Goal: Transaction & Acquisition: Purchase product/service

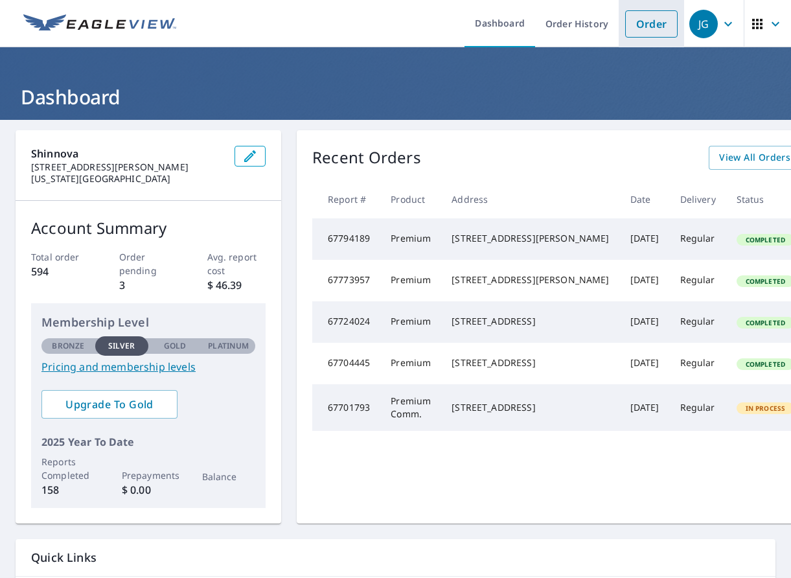
click at [650, 29] on link "Order" at bounding box center [651, 23] width 52 height 27
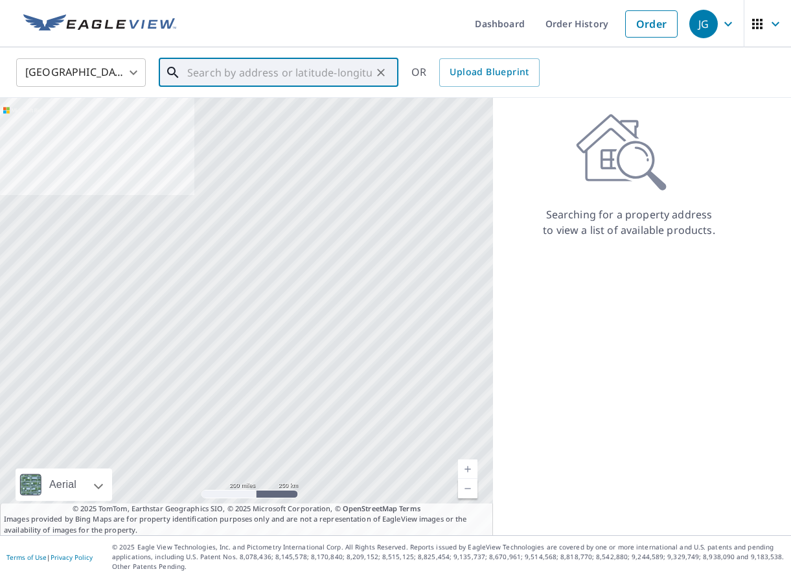
click at [268, 72] on input "text" at bounding box center [279, 72] width 185 height 36
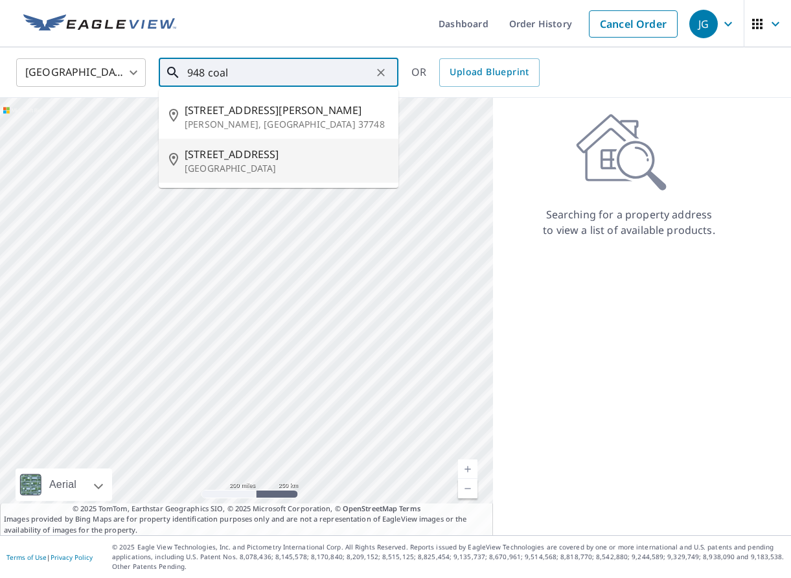
click at [243, 159] on span "[STREET_ADDRESS]" at bounding box center [286, 154] width 203 height 16
type input "[STREET_ADDRESS]"
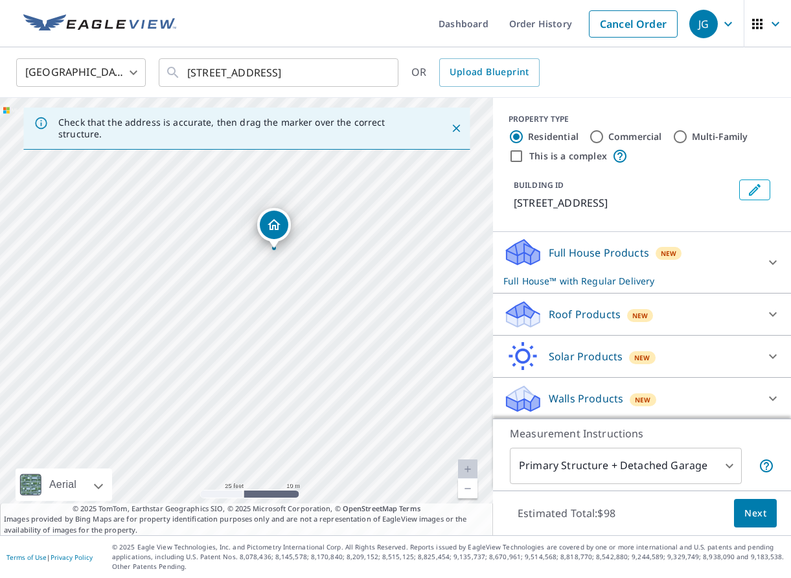
drag, startPoint x: 322, startPoint y: 325, endPoint x: 328, endPoint y: 308, distance: 18.4
click at [328, 308] on div "[STREET_ADDRESS]" at bounding box center [246, 316] width 493 height 437
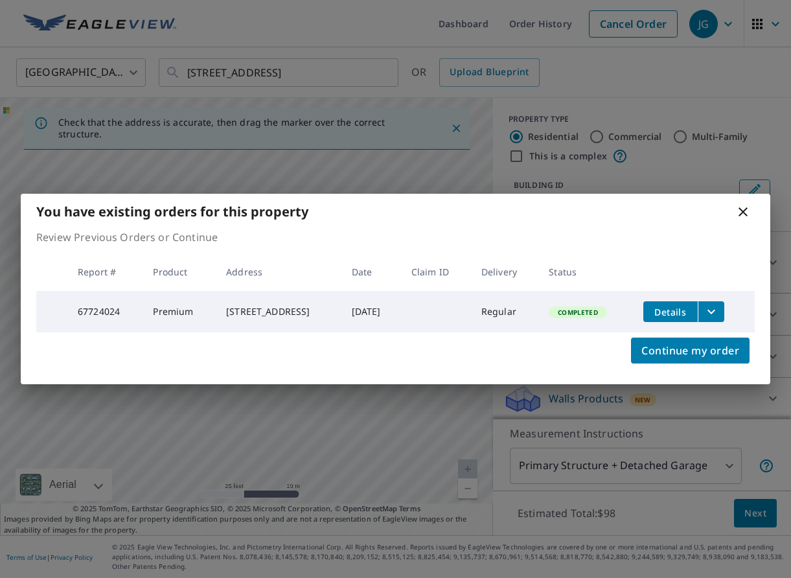
click at [746, 207] on icon at bounding box center [743, 211] width 9 height 9
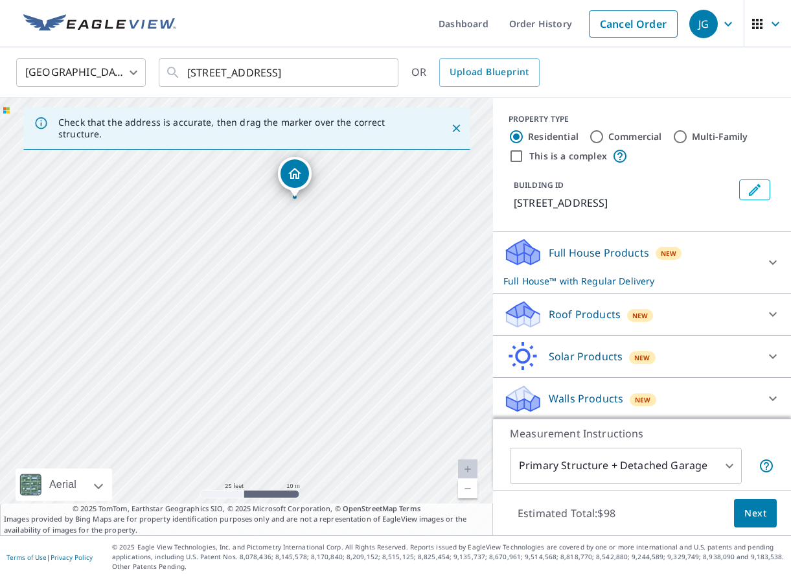
drag, startPoint x: 338, startPoint y: 269, endPoint x: 327, endPoint y: 253, distance: 19.6
click at [327, 253] on div "[STREET_ADDRESS]" at bounding box center [246, 316] width 493 height 437
drag, startPoint x: 289, startPoint y: 176, endPoint x: 269, endPoint y: 304, distance: 129.7
click at [575, 315] on p "Roof Products" at bounding box center [585, 314] width 72 height 16
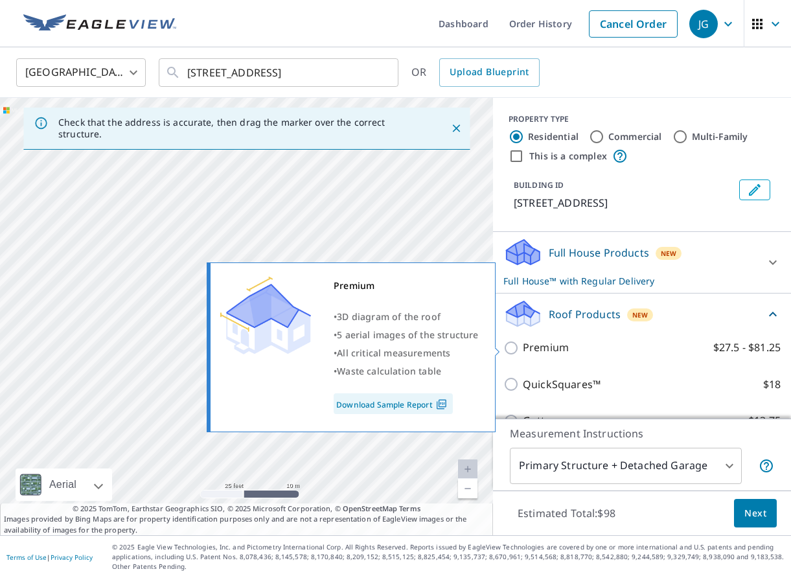
click at [512, 347] on input "Premium $27.5 - $81.25" at bounding box center [512, 348] width 19 height 16
checkbox input "true"
checkbox input "false"
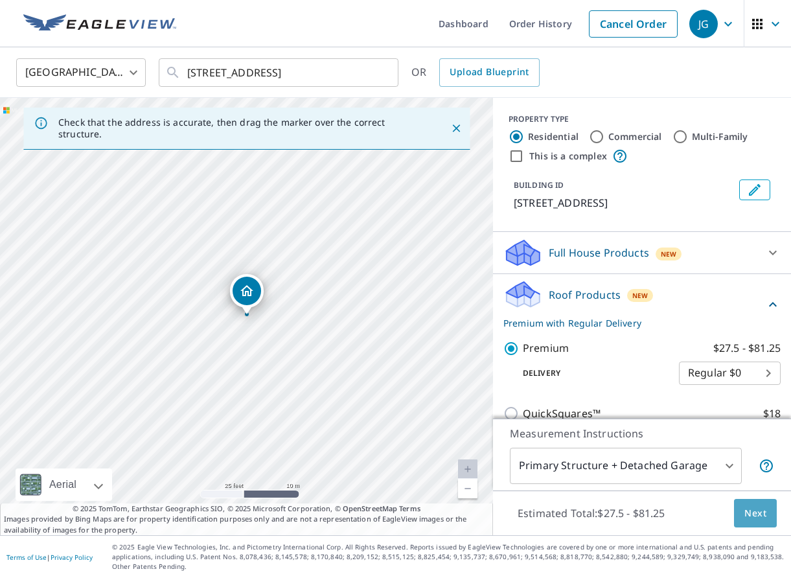
click at [746, 514] on span "Next" at bounding box center [755, 513] width 22 height 16
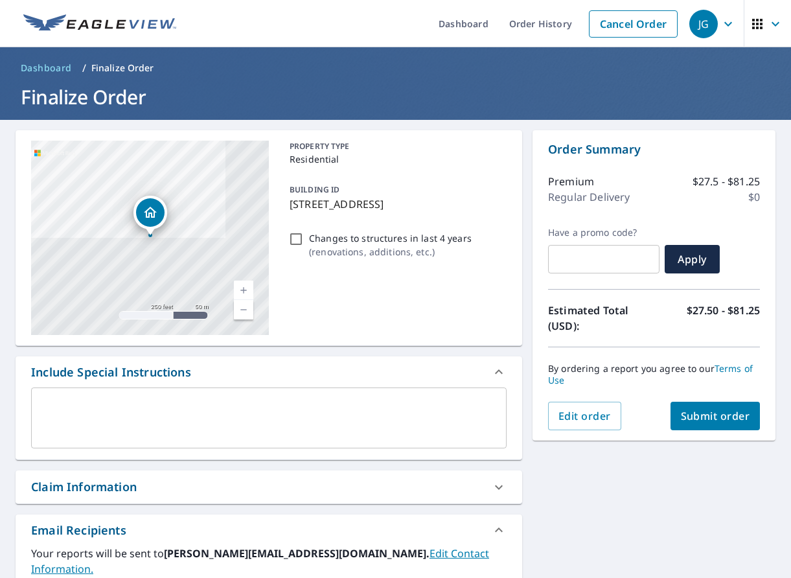
click at [98, 406] on textarea at bounding box center [268, 418] width 457 height 37
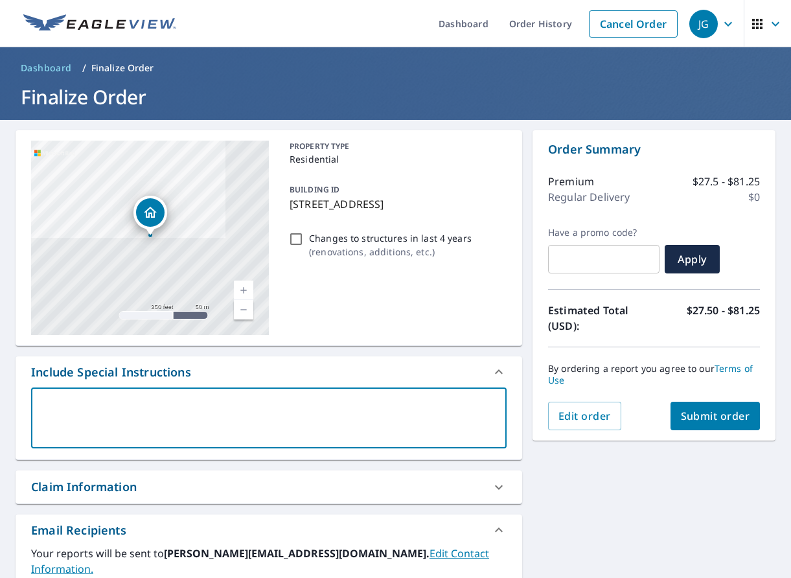
type textarea "r"
type textarea "x"
type textarea "re"
type textarea "x"
type textarea "req"
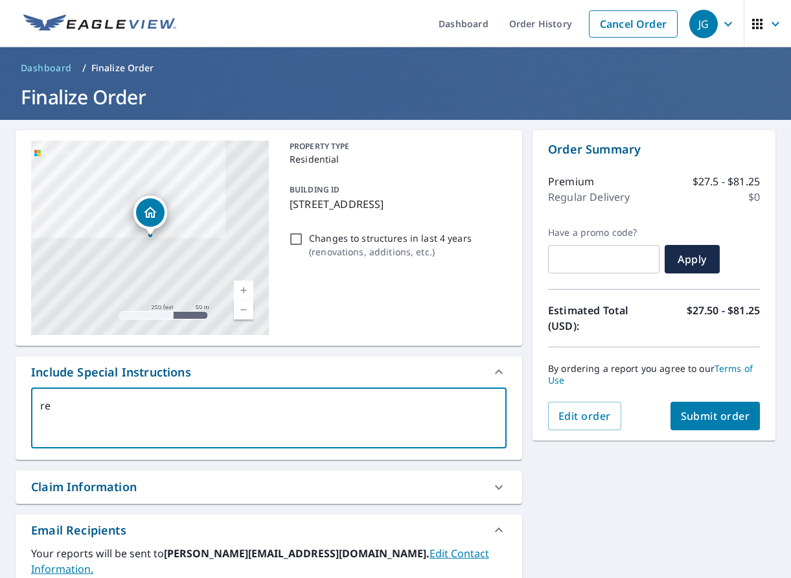
type textarea "x"
type textarea "requ"
type textarea "x"
type textarea "reque"
type textarea "x"
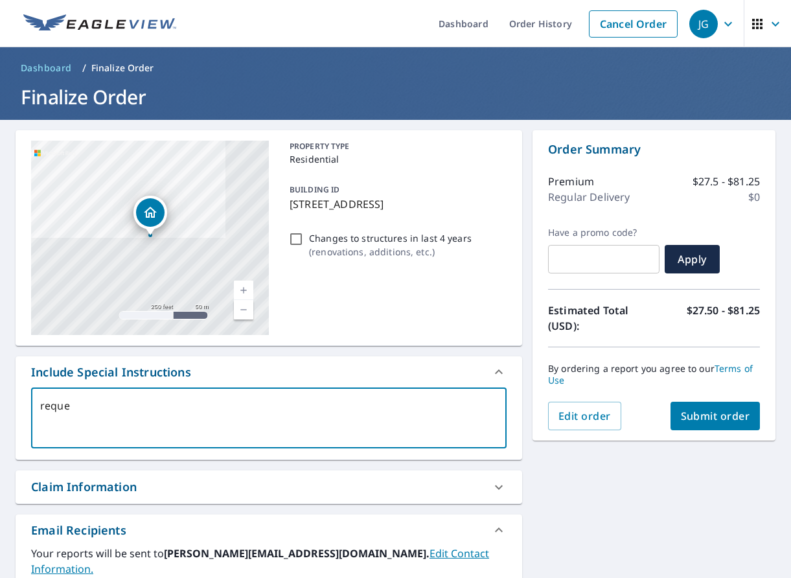
type textarea "reques"
type textarea "x"
type textarea "request"
type textarea "x"
type textarea "request"
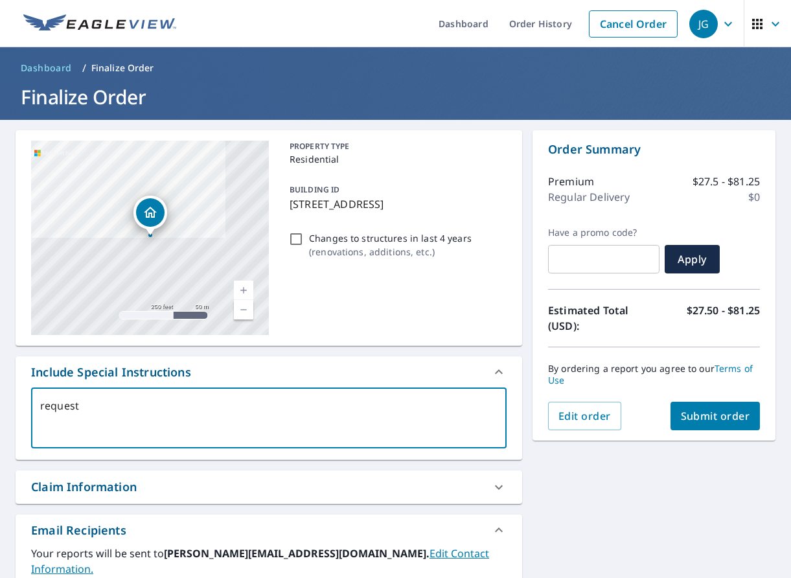
type textarea "x"
type textarea "request p"
type textarea "x"
type textarea "request pe"
type textarea "x"
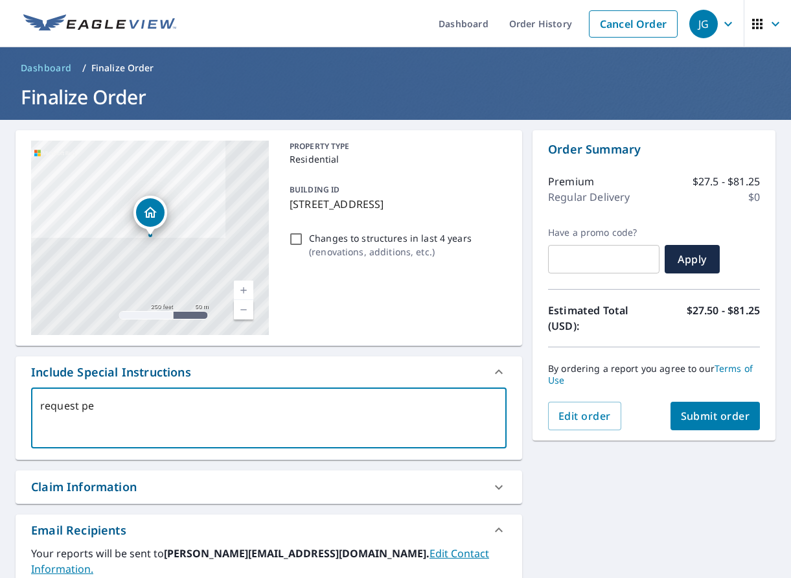
type textarea "request per"
type textarea "x"
type textarea "request per"
type textarea "x"
type textarea "request per C"
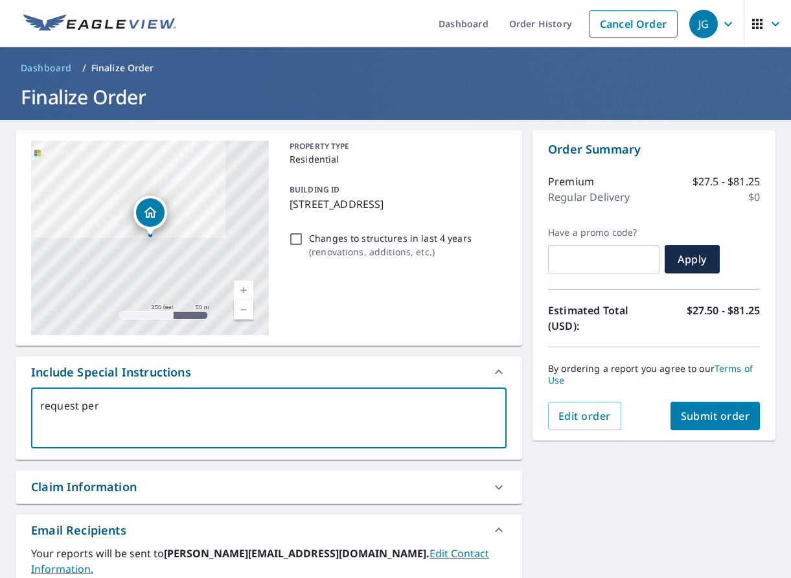
type textarea "x"
type textarea "request per [PERSON_NAME]"
type textarea "x"
type textarea "request per Chr"
type textarea "x"
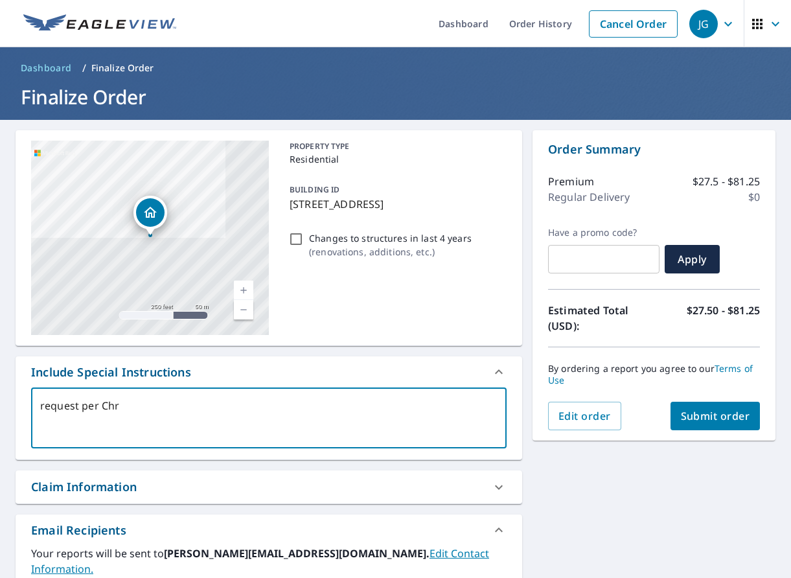
type textarea "request per Chri"
type textarea "x"
type textarea "request per [PERSON_NAME]"
type textarea "x"
type textarea "request per [PERSON_NAME]"
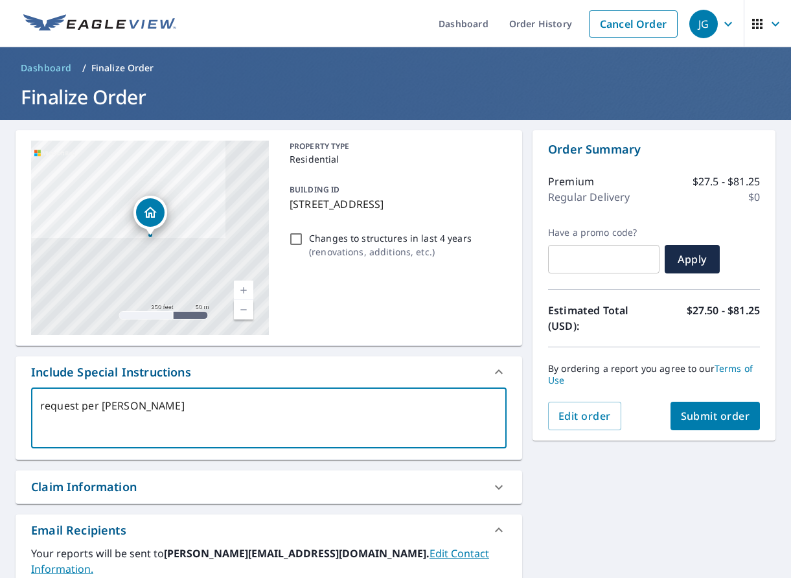
type textarea "x"
type textarea "request per [PERSON_NAME]"
type textarea "x"
type textarea "request per [PERSON_NAME]"
type textarea "x"
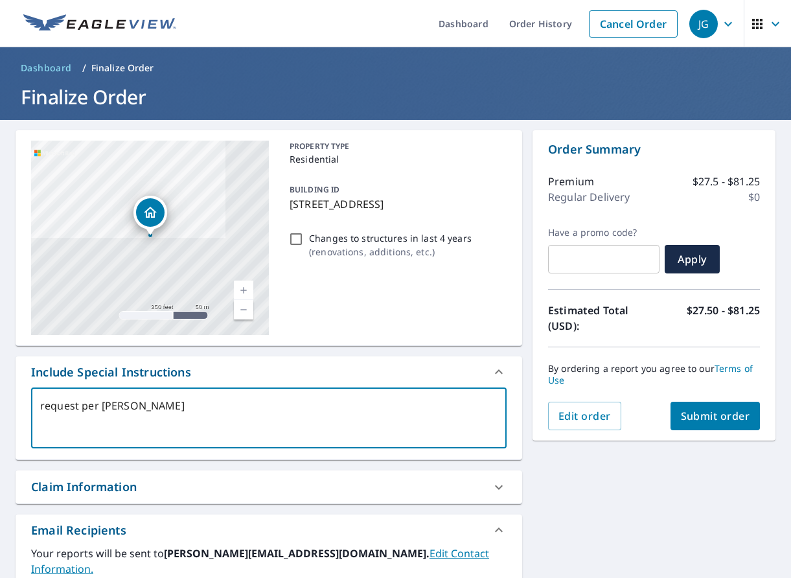
type textarea "request per [PERSON_NAME]"
type textarea "x"
type textarea "request per [PERSON_NAME],"
type textarea "x"
type textarea "request per [PERSON_NAME],"
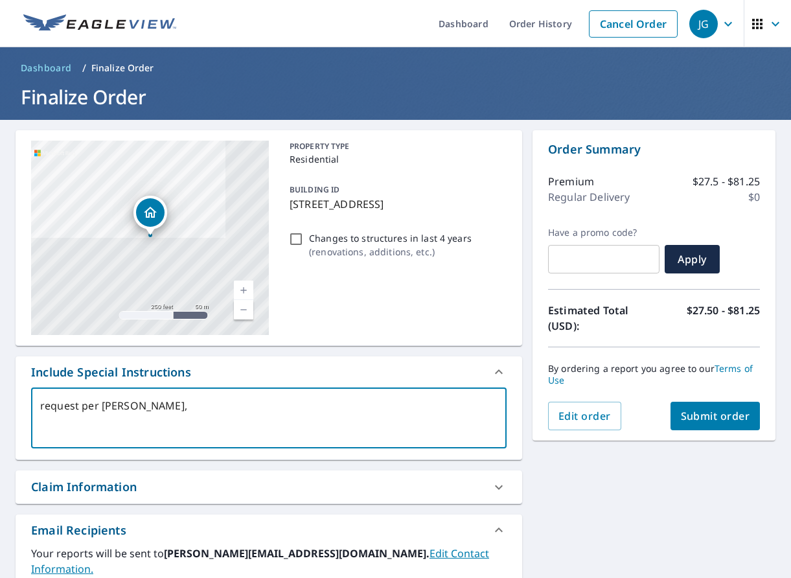
type textarea "x"
type textarea "request per [PERSON_NAME], r"
type textarea "x"
type textarea "request per [PERSON_NAME], ro"
type textarea "x"
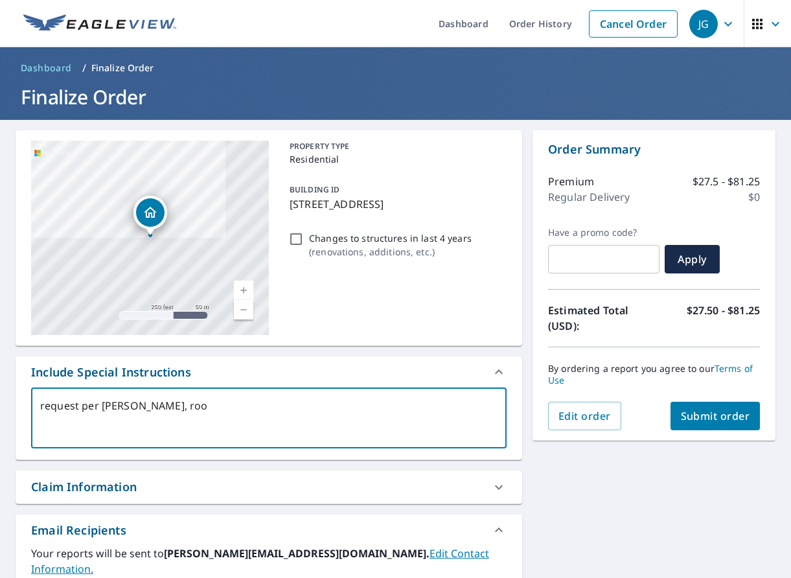
type textarea "request per [PERSON_NAME], roof"
type textarea "x"
type textarea "request per [PERSON_NAME], roof"
type textarea "x"
type textarea "request per [PERSON_NAME], roof a"
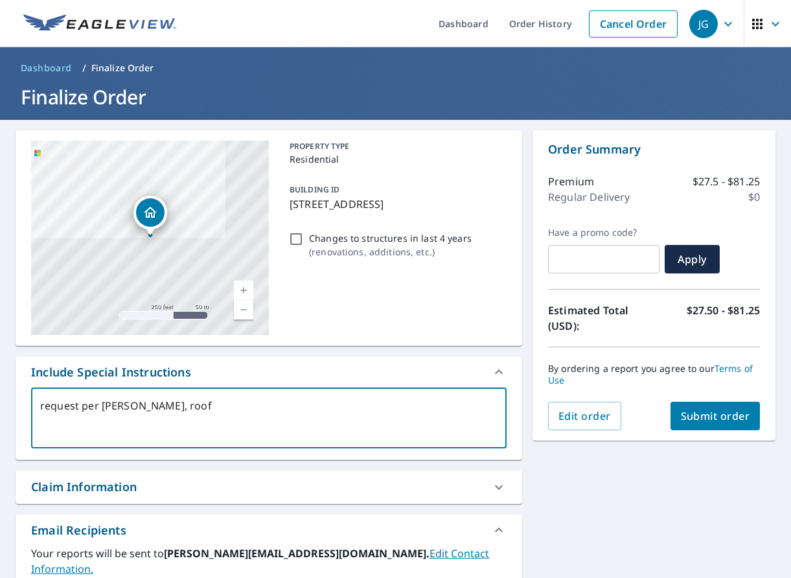
type textarea "x"
type textarea "request per [PERSON_NAME], roof an"
type textarea "x"
type textarea "request per [PERSON_NAME], roof and"
type textarea "x"
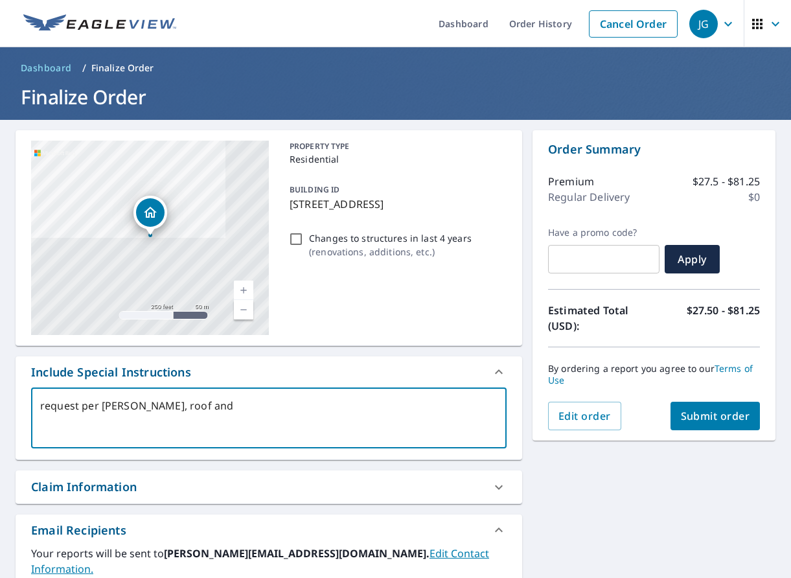
type textarea "request per [PERSON_NAME], roof and s"
type textarea "x"
type textarea "request per [PERSON_NAME], roof and so"
type textarea "x"
type textarea "request per [PERSON_NAME], roof and soa"
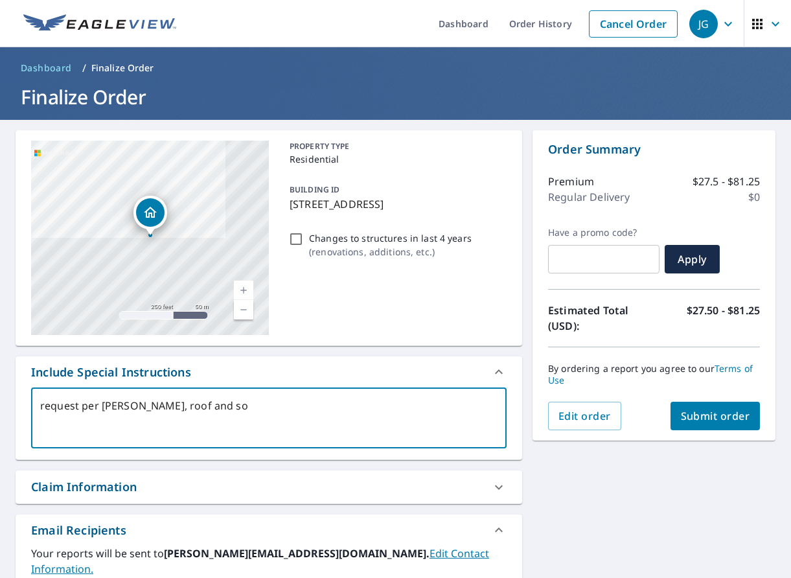
type textarea "x"
type textarea "request per [PERSON_NAME], [PERSON_NAME] and soal"
type textarea "x"
type textarea "request per [PERSON_NAME], [PERSON_NAME] and soalr"
type textarea "x"
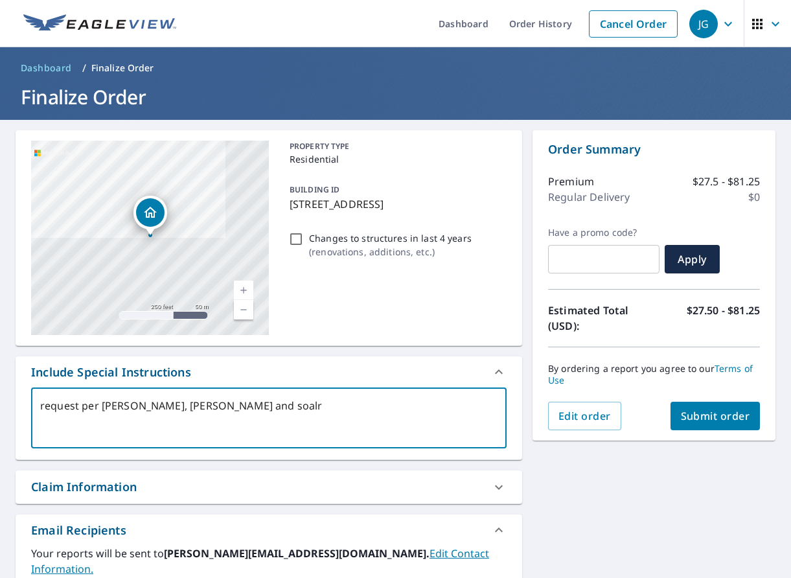
type textarea "request per [PERSON_NAME], [PERSON_NAME] and soal"
type textarea "x"
type textarea "request per [PERSON_NAME], roof and soa"
type textarea "x"
type textarea "request per [PERSON_NAME], roof and so"
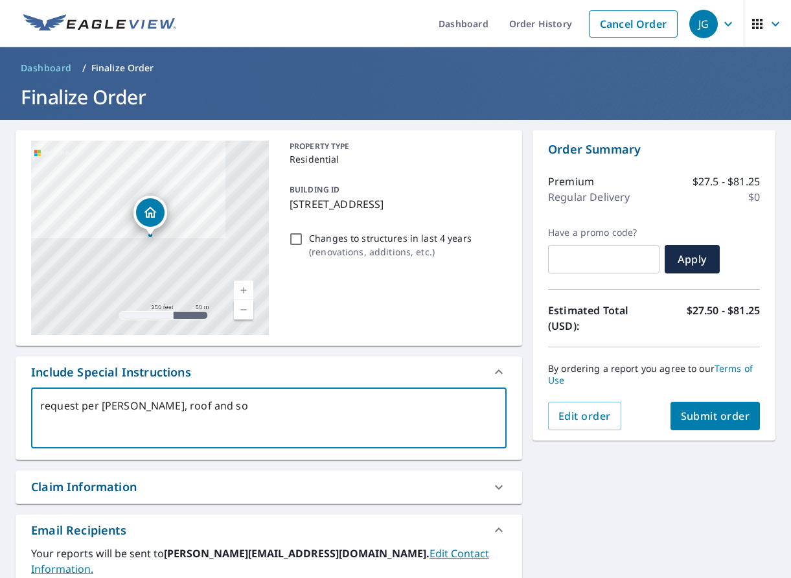
type textarea "x"
type textarea "request per [PERSON_NAME], roof and sol"
type textarea "x"
type textarea "request per [PERSON_NAME], roof and solo"
type textarea "x"
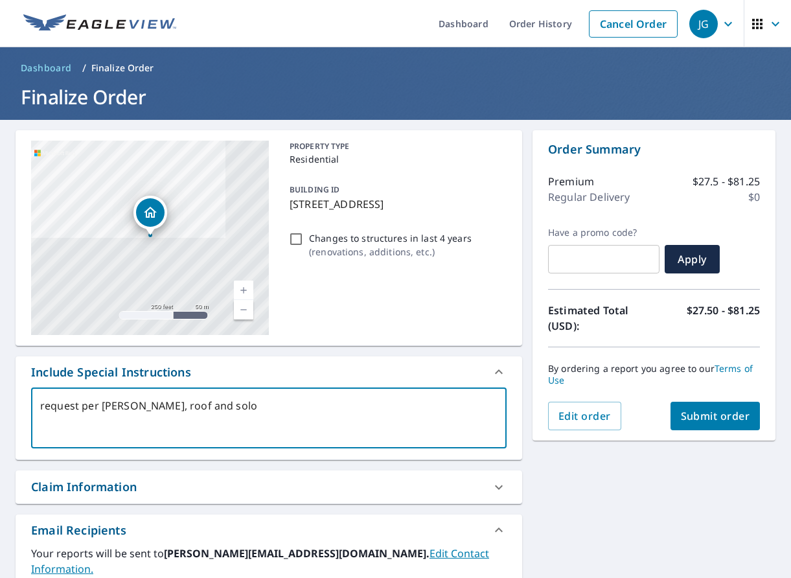
type textarea "request per [PERSON_NAME], roof and sol"
type textarea "x"
type textarea "request per [PERSON_NAME], roof and sola"
type textarea "x"
type textarea "request per [PERSON_NAME], roof and solar"
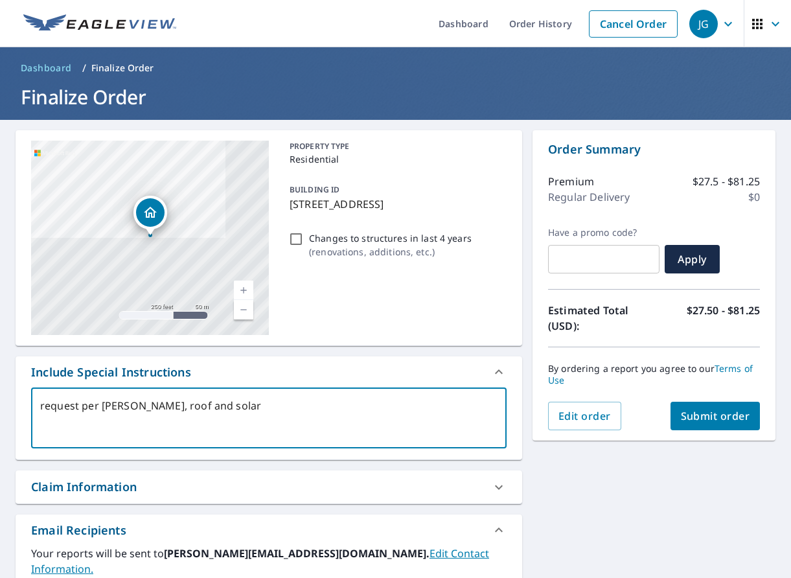
type textarea "x"
type textarea "request per [PERSON_NAME], roof and solar"
type textarea "x"
type textarea "request per [PERSON_NAME], roof and solar i"
type textarea "x"
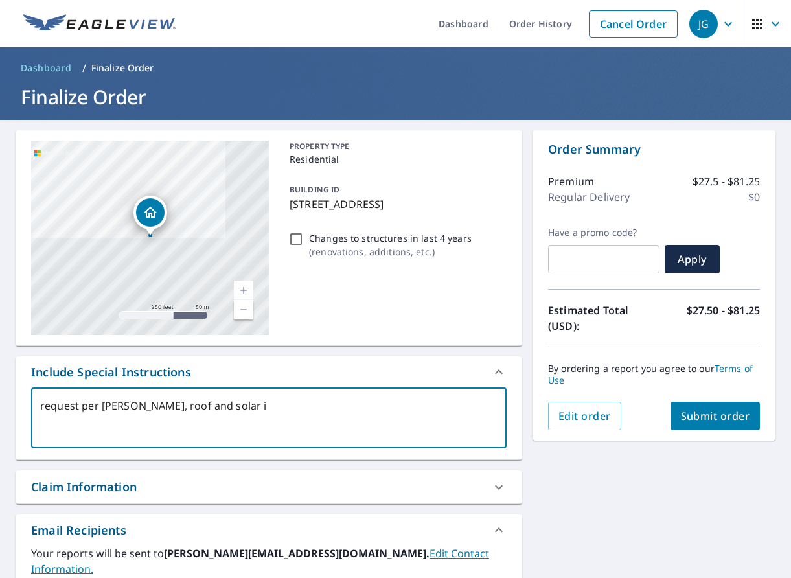
type textarea "request per [PERSON_NAME], roof and solar in"
type textarea "x"
type textarea "request per [PERSON_NAME], roof and solar in"
type textarea "x"
type textarea "request per [PERSON_NAME], roof and solar in S"
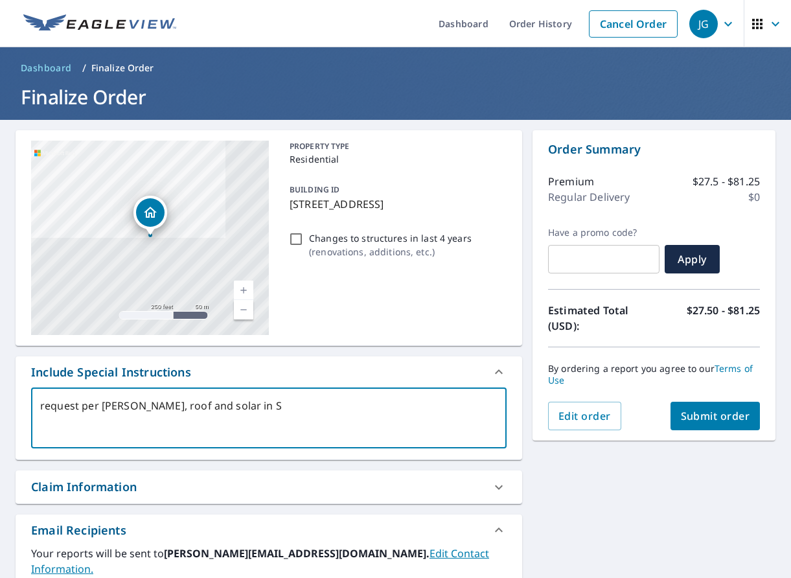
type textarea "x"
type textarea "request per [PERSON_NAME], roof and solar in [GEOGRAPHIC_DATA]"
type textarea "x"
type textarea "request per [PERSON_NAME], roof and solar in STL"
type textarea "x"
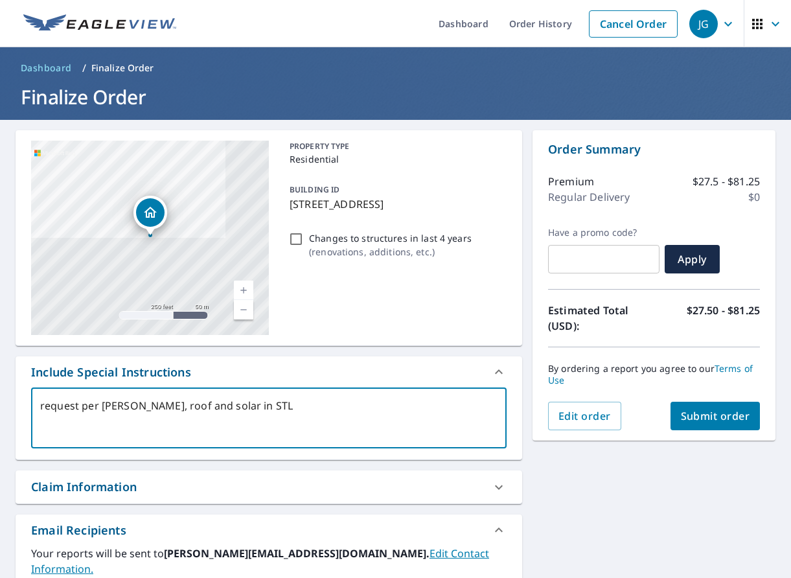
type textarea "request per [PERSON_NAME], roof and solar in STL."
type textarea "x"
type textarea "request per [PERSON_NAME], roof and solar in STL.."
type textarea "x"
type textarea "request per [PERSON_NAME], roof and solar in STL..."
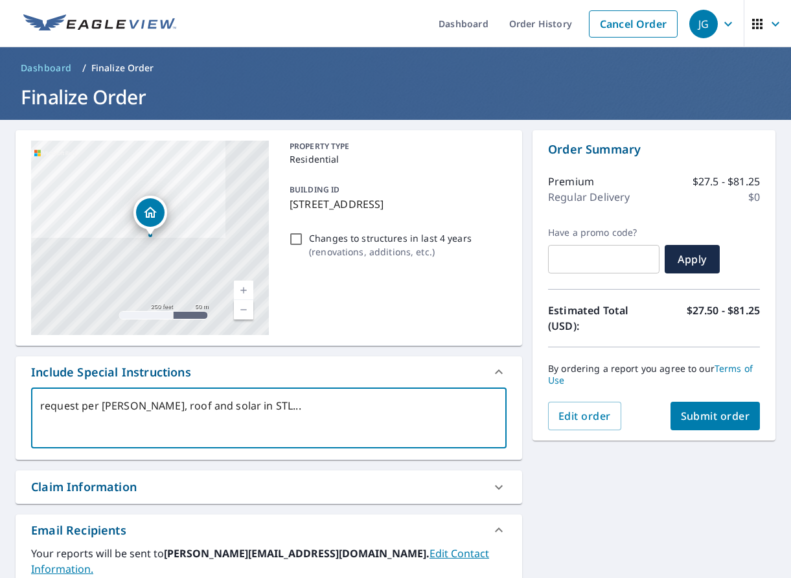
type textarea "x"
type textarea "request per [PERSON_NAME], roof and solar in STL...1"
type textarea "x"
type textarea "request per [PERSON_NAME], roof and solar in STL...1s"
type textarea "x"
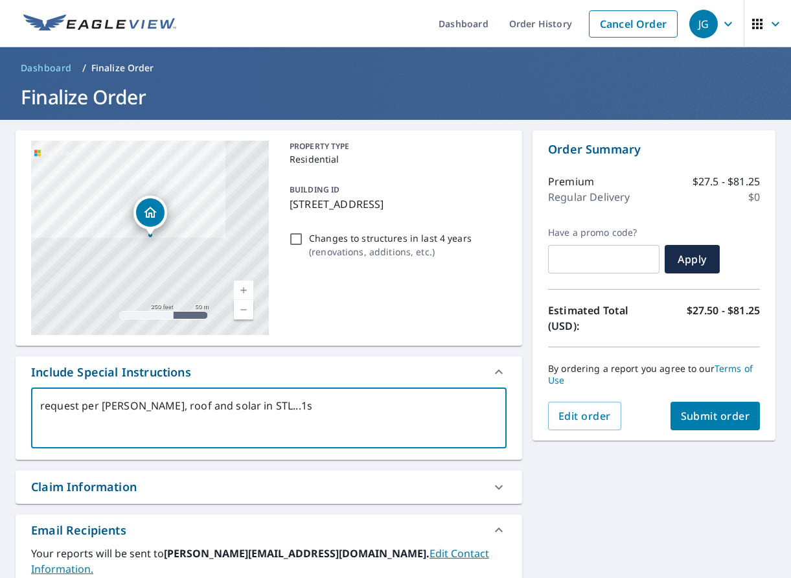
type textarea "request per [PERSON_NAME], roof and solar in STL...1st"
type textarea "x"
type textarea "request per [PERSON_NAME], roof and solar in STL...1st"
type textarea "x"
type textarea "request per [PERSON_NAME], roof and solar in STL...1st E"
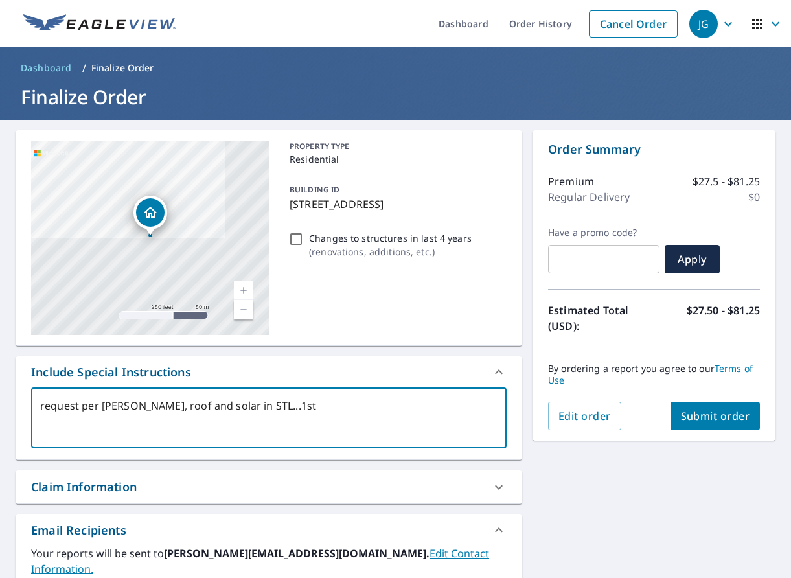
type textarea "x"
type textarea "request per [PERSON_NAME], roof and solar in STL...1st EV"
type textarea "x"
type textarea "request per [PERSON_NAME], roof and solar in STL...1st EV"
type textarea "x"
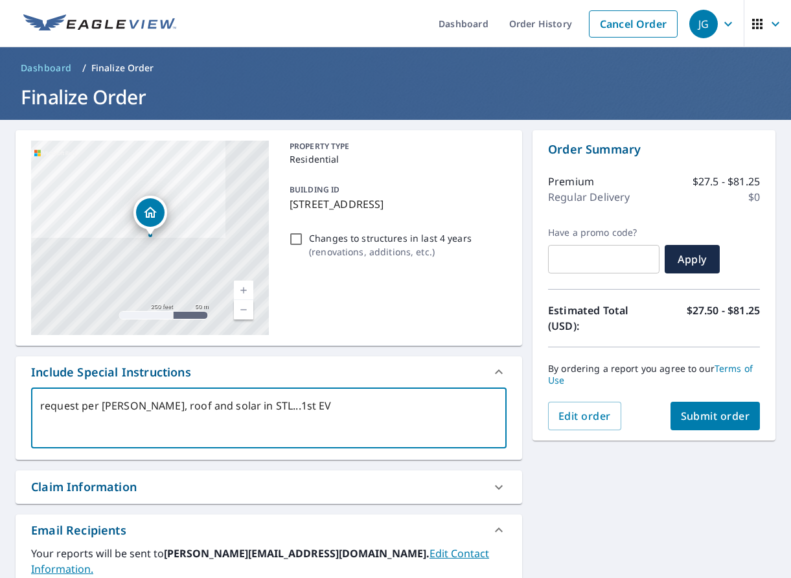
type textarea "request per [PERSON_NAME], roof and solar in STL...1st EV s"
type textarea "x"
type textarea "request per [PERSON_NAME], roof and solar in STL...1st EV se"
type textarea "x"
type textarea "request per [PERSON_NAME], roof and solar in STL...1st EV sen"
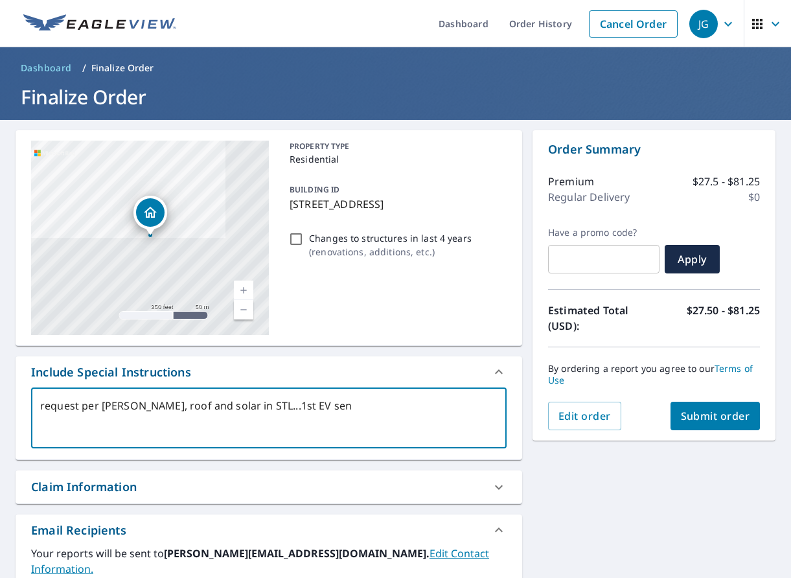
type textarea "x"
type textarea "request per [PERSON_NAME], roof and solar in STL...1st EV sent"
type textarea "x"
type textarea "request per [PERSON_NAME], roof and solar in STL...1st EV sent"
type textarea "x"
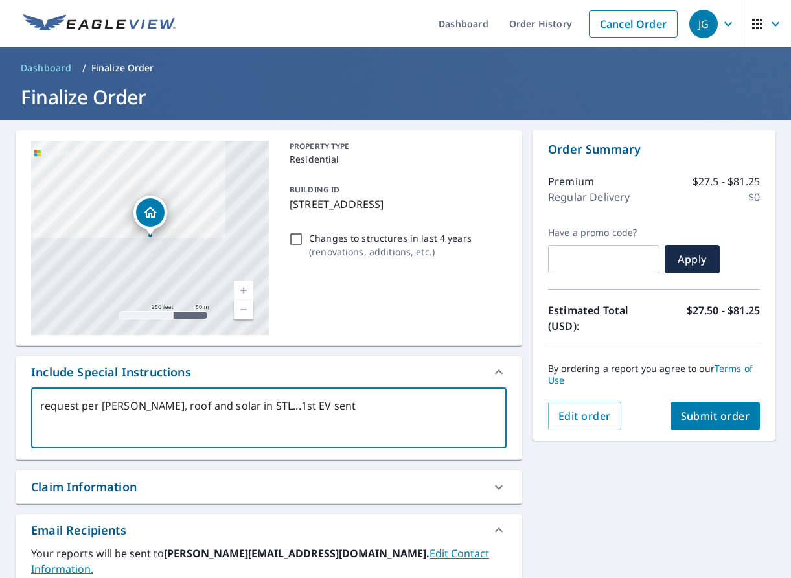
type textarea "request per [PERSON_NAME], roof and solar in STL...1st EV sent t"
type textarea "x"
type textarea "request per [PERSON_NAME], roof and solar in STL...1st EV sent the"
type textarea "x"
type textarea "request per [PERSON_NAME], roof and solar in STL...1st EV sent the"
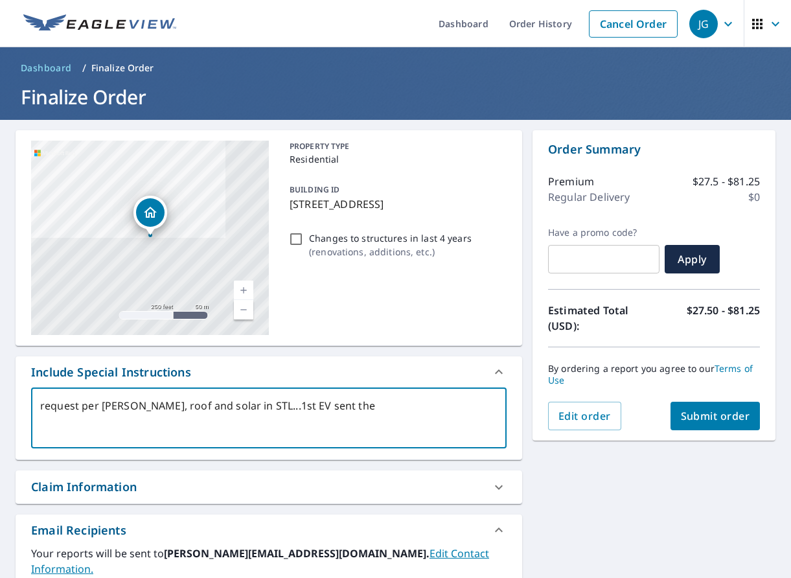
type textarea "x"
type textarea "request per [PERSON_NAME], roof and solar in STL...1st EV sent the w"
type textarea "x"
type textarea "request per [PERSON_NAME], roof and solar in STL...1st EV sent the wr"
type textarea "x"
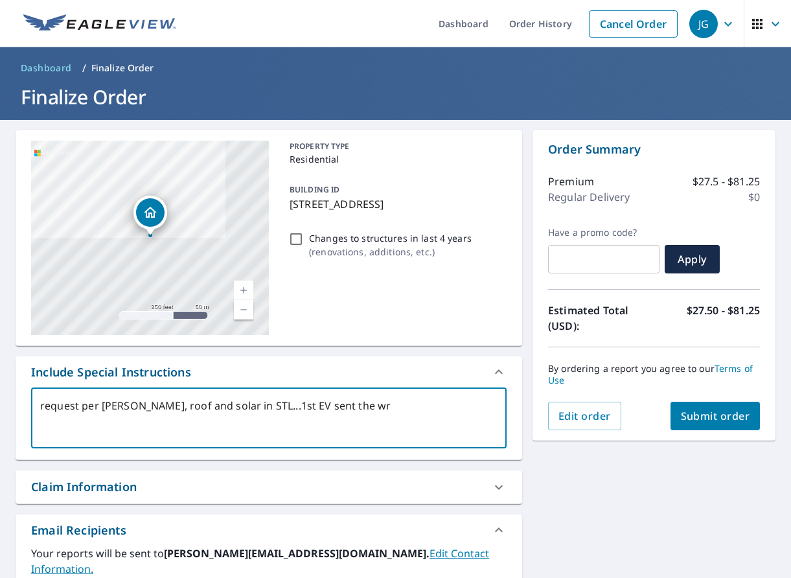
type textarea "request per [PERSON_NAME], roof and solar in STL...1st EV sent the wro"
type textarea "x"
type textarea "request per [PERSON_NAME], roof and solar in STL...1st EV sent the wron"
type textarea "x"
type textarea "request per [PERSON_NAME], roof and solar in STL...1st EV sent the wrong"
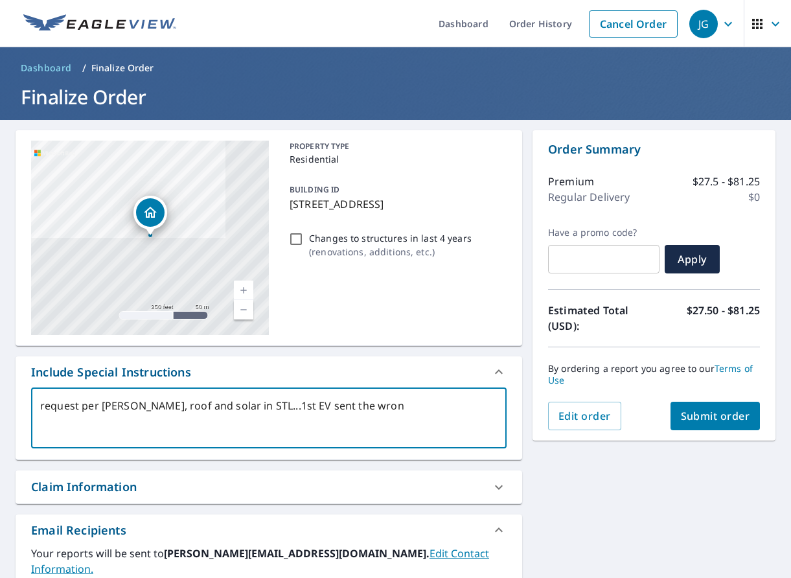
type textarea "x"
type textarea "request per [PERSON_NAME], roof and solar in STL...1st EV sent the wrong"
type textarea "x"
type textarea "request per [PERSON_NAME], roof and solar in STL...1st EV sent the wrong o"
type textarea "x"
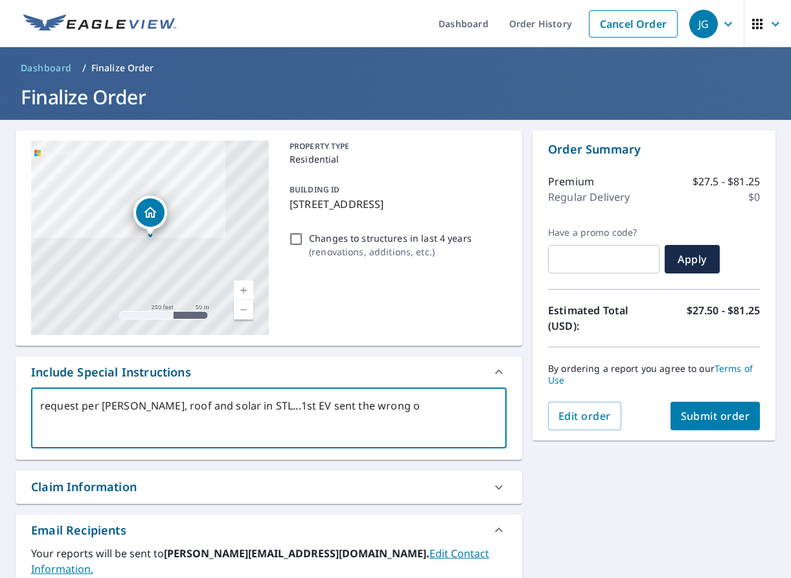
type textarea "request per [PERSON_NAME], roof and solar in STL...1st EV sent the wrong on"
type textarea "x"
type textarea "request per [PERSON_NAME], roof and solar in STL...1st EV sent the wrong one"
type textarea "x"
type textarea "request per [PERSON_NAME], roof and solar in STL...1st EV sent the wrong one"
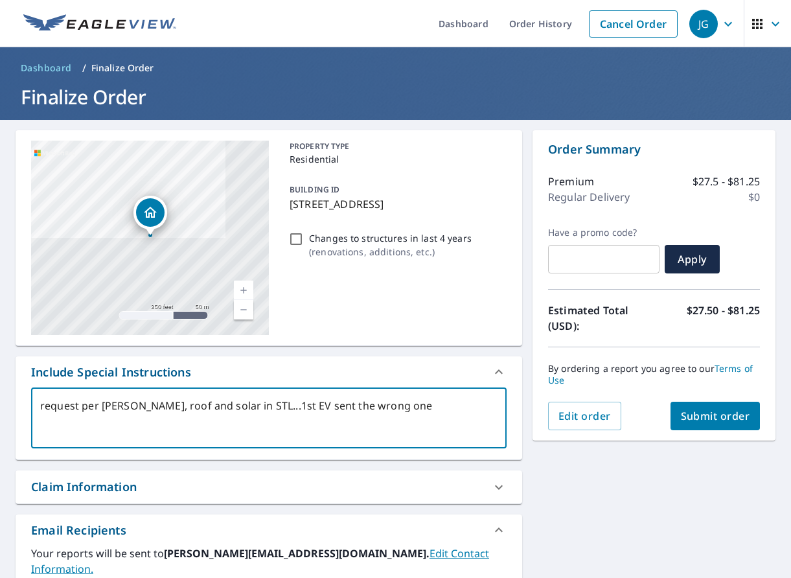
type textarea "x"
type textarea "request per [PERSON_NAME], roof and solar in STL...1st EV sent the wrong one a"
type textarea "x"
type textarea "request per [PERSON_NAME], roof and solar in STL...1st EV sent the wrong one an"
type textarea "x"
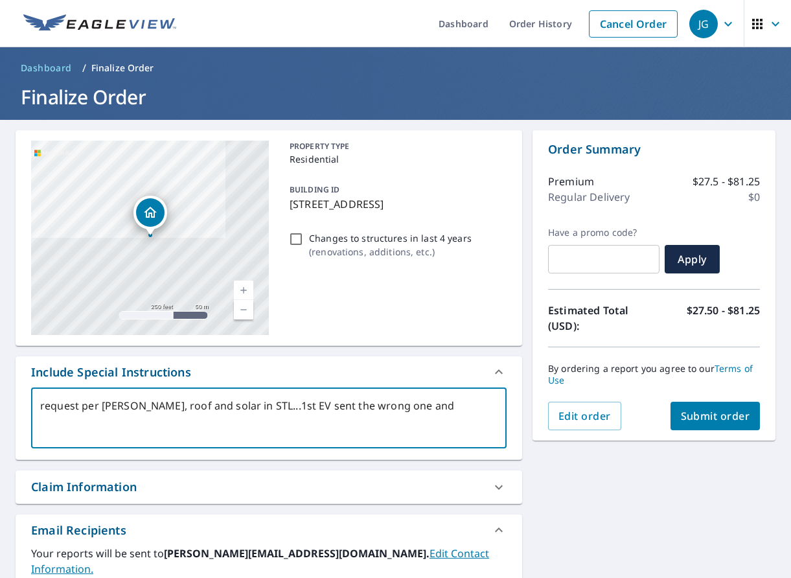
type textarea "request per [PERSON_NAME], roof and solar in STL...1st EV sent the wrong one and"
type textarea "x"
type textarea "request per [PERSON_NAME], roof and solar in STL...1st EV sent the wrong one and"
type textarea "x"
type textarea "request per [PERSON_NAME], roof and solar in STL...1st EV sent the wrong one a"
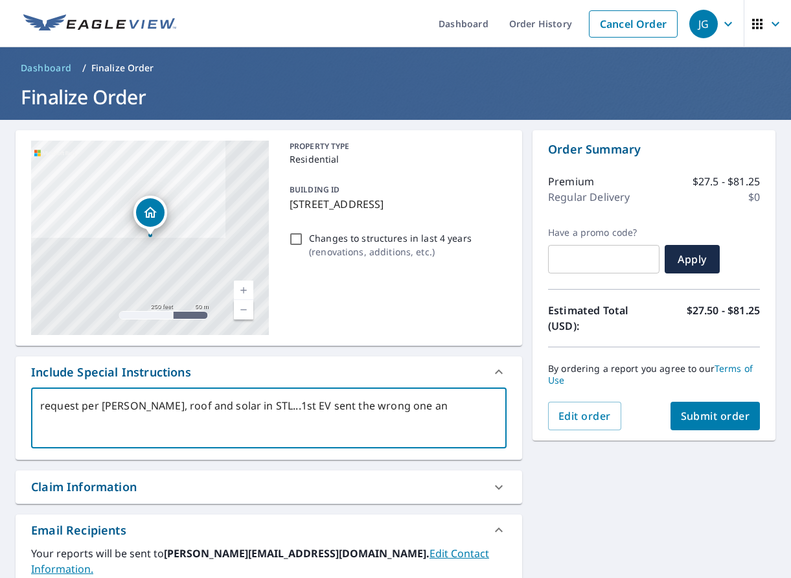
type textarea "x"
type textarea "request per [PERSON_NAME], roof and solar in STL...1st EV sent the wrong one"
type textarea "x"
type textarea "request per [PERSON_NAME], roof and solar in STL...1st EV sent the wrong one"
type textarea "x"
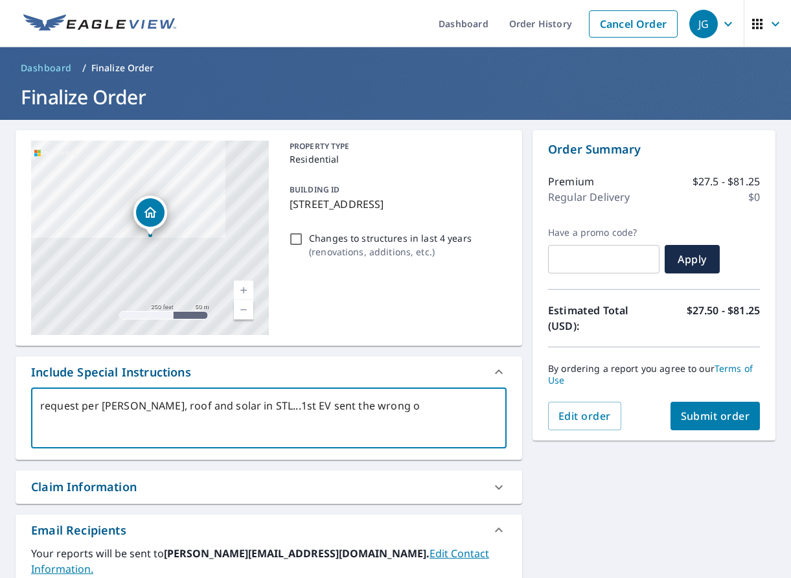
type textarea "request per [PERSON_NAME], roof and solar in STL...1st EV sent the wrong"
type textarea "x"
type textarea "request per [PERSON_NAME], roof and solar in STL...1st EV sent the wrong"
type textarea "x"
type textarea "request per [PERSON_NAME], roof and solar in STL...1st EV sent the wrong"
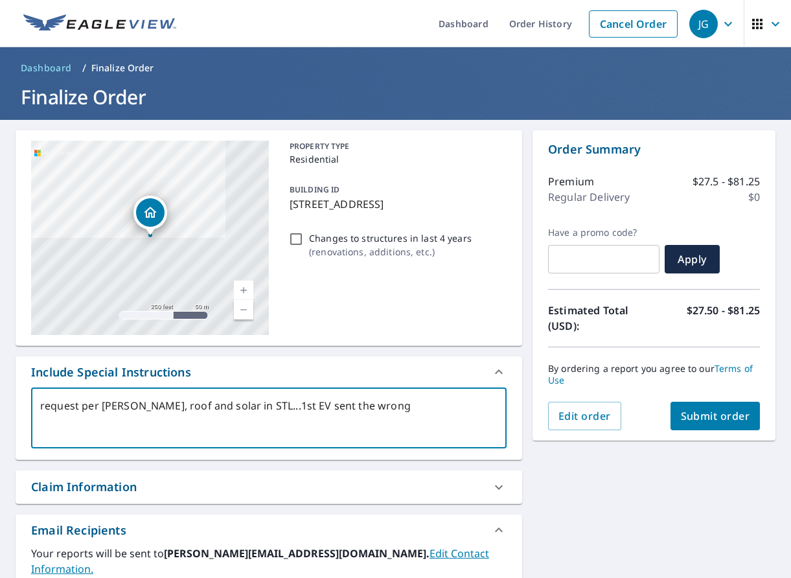
type textarea "x"
type textarea "request per [PERSON_NAME], roof and solar in STL...1st EV sent the wrong o"
type textarea "x"
type textarea "request per [PERSON_NAME], roof and solar in STL...1st EV sent the wrong on"
type textarea "x"
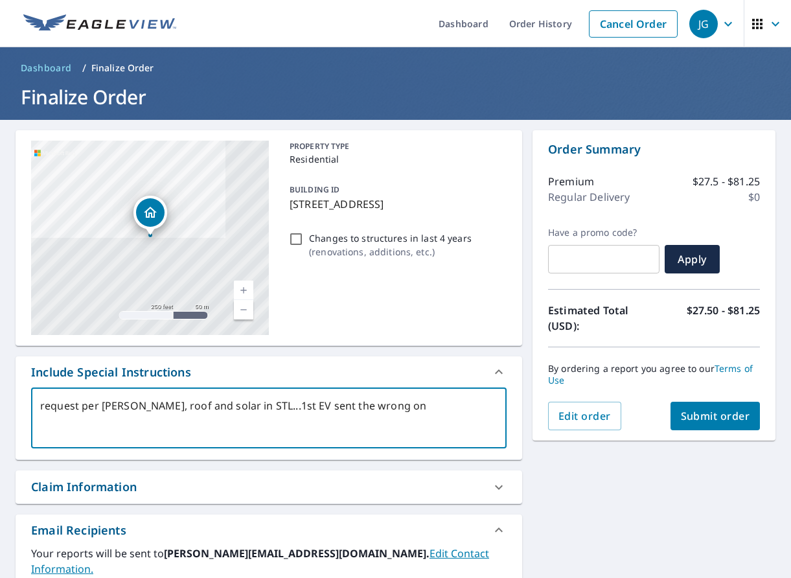
type textarea "request per [PERSON_NAME], roof and solar in STL...1st EV sent the wrong one"
type textarea "x"
type textarea "request per [PERSON_NAME], roof and solar in STL...1st EV sent the wrong one,"
type textarea "x"
type textarea "request per [PERSON_NAME], roof and solar in STL...1st EV sent the wrong one,"
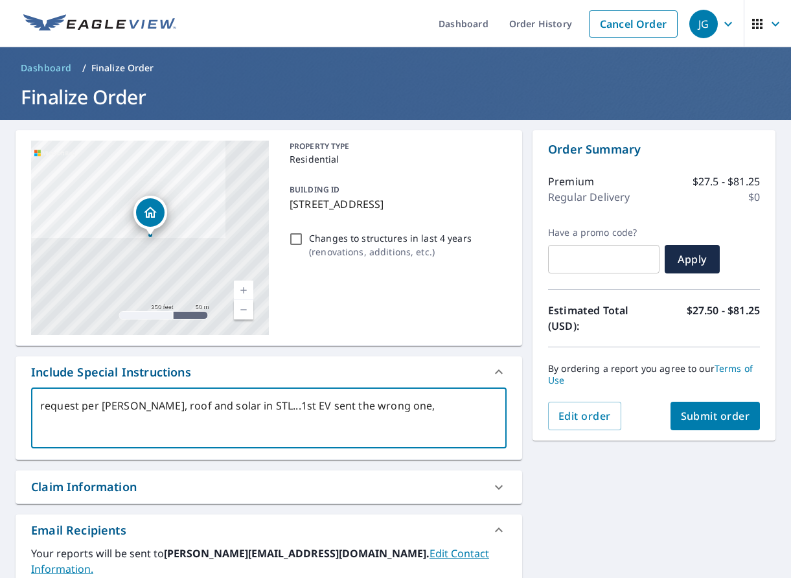
type textarea "x"
type textarea "request per [PERSON_NAME], roof and solar in STL...1st EV sent the wrong one, i"
type textarea "x"
type textarea "request per [PERSON_NAME], roof and solar in STL...1st EV sent the wrong one, it"
type textarea "x"
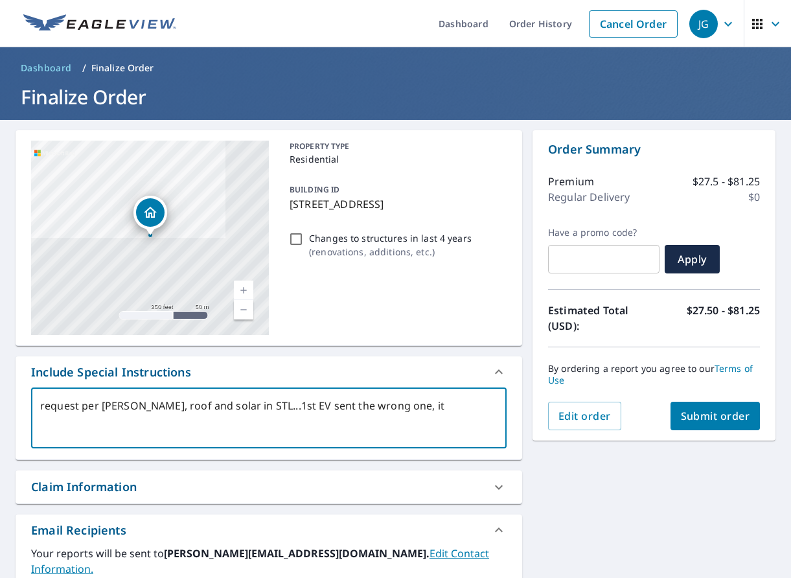
type textarea "request per [PERSON_NAME], roof and solar in STL...1st EV sent the wrong one, i…"
type textarea "x"
type textarea "request per [PERSON_NAME], roof and solar in STL...1st EV sent the wrong one, i…"
type textarea "x"
type textarea "request per [PERSON_NAME], roof and solar in STL...1st EV sent the wrong one, i…"
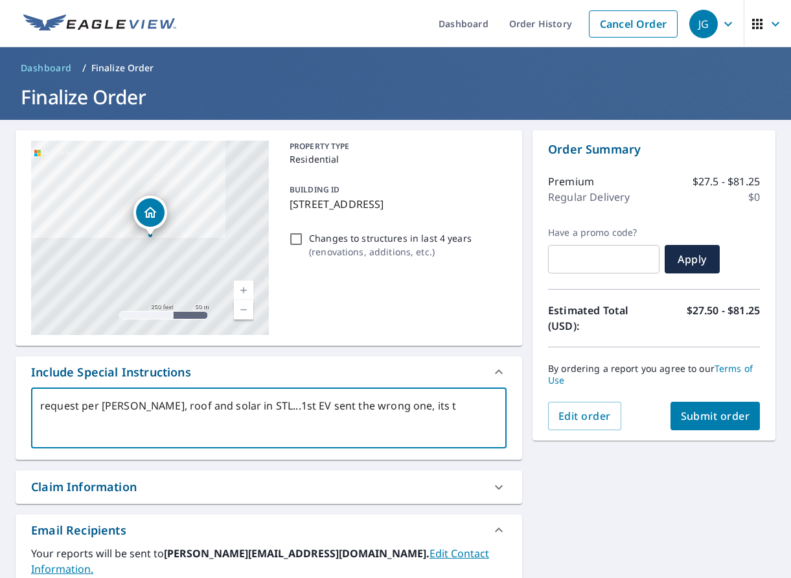
type textarea "x"
type textarea "request per [PERSON_NAME], roof and solar in STL...1st EV sent the wrong one, i…"
click at [719, 413] on span "Submit order" at bounding box center [715, 416] width 69 height 14
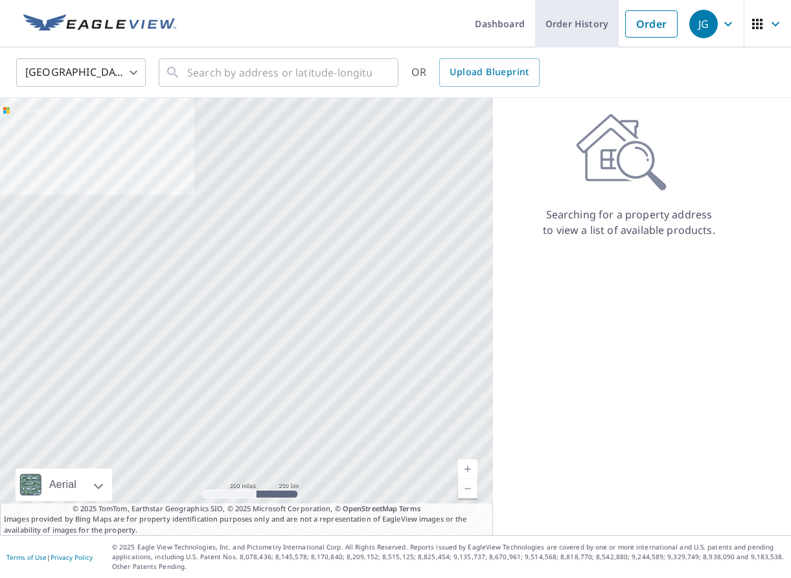
click at [568, 29] on link "Order History" at bounding box center [577, 23] width 84 height 47
